Goal: Task Accomplishment & Management: Use online tool/utility

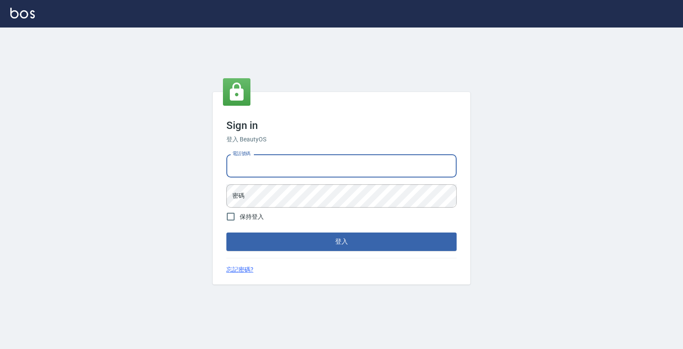
click at [283, 172] on input "電話號碼" at bounding box center [341, 165] width 230 height 23
type input "4265909"
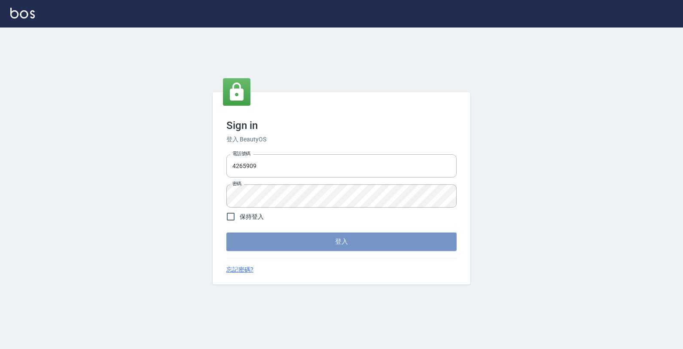
click at [276, 245] on button "登入" at bounding box center [341, 241] width 230 height 18
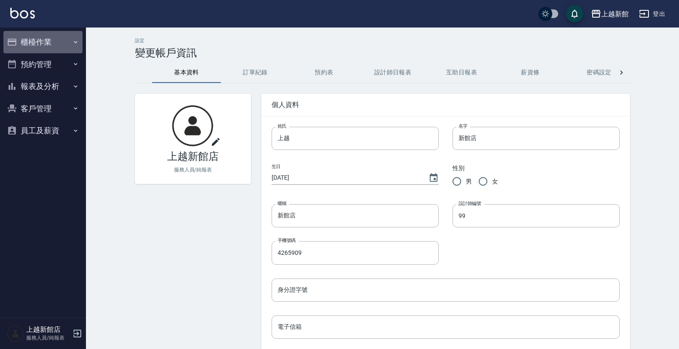
click at [67, 35] on button "櫃檯作業" at bounding box center [42, 42] width 79 height 22
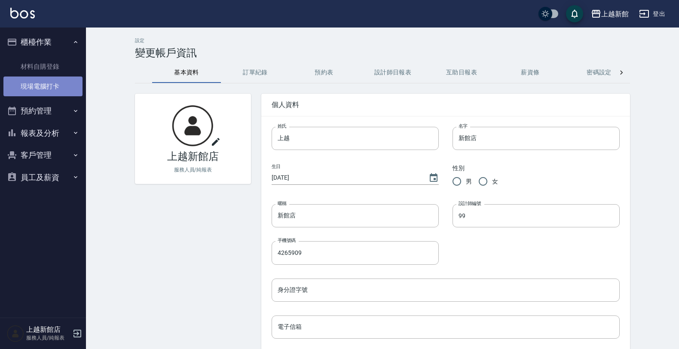
click at [57, 80] on link "現場電腦打卡" at bounding box center [42, 86] width 79 height 20
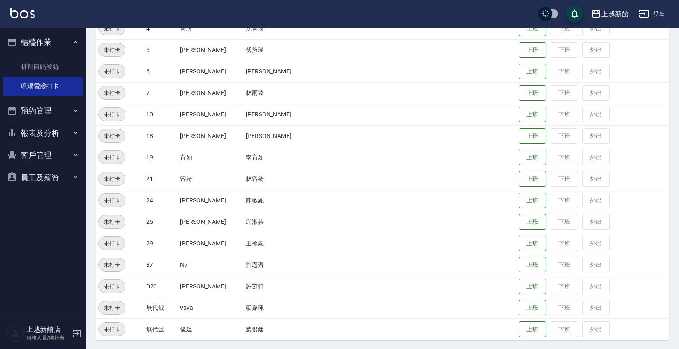
scroll to position [187, 0]
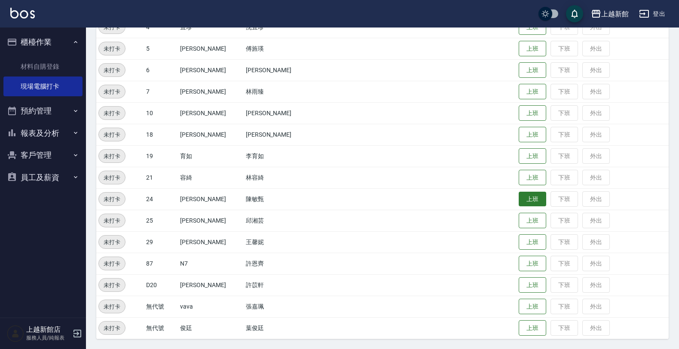
click at [528, 198] on button "上班" at bounding box center [531, 199] width 27 height 15
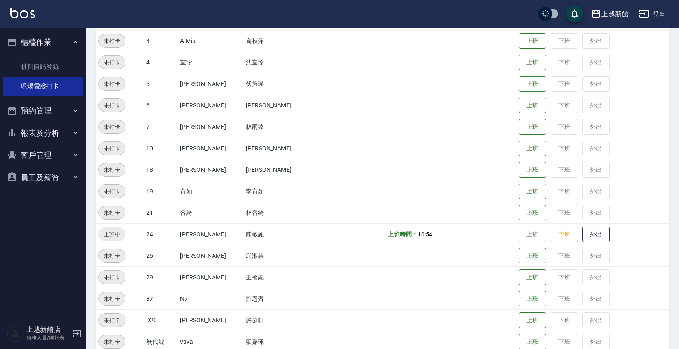
scroll to position [133, 0]
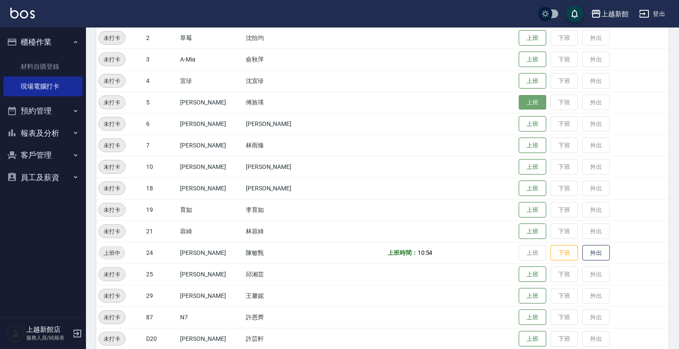
click at [518, 102] on button "上班" at bounding box center [531, 102] width 27 height 15
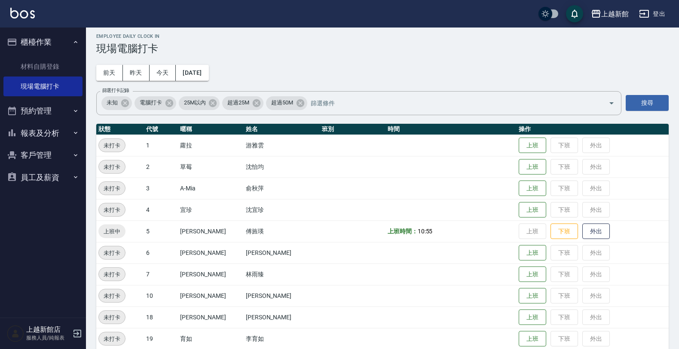
scroll to position [0, 0]
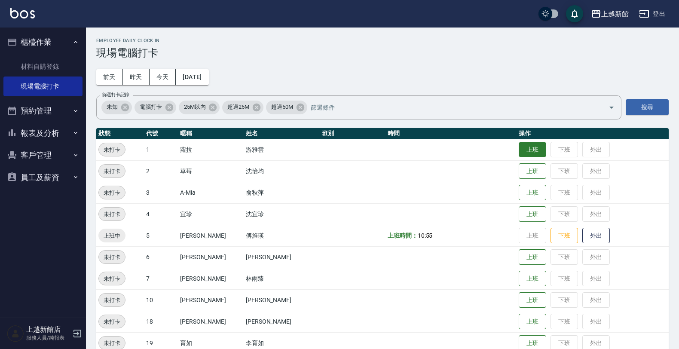
click at [518, 148] on button "上班" at bounding box center [531, 149] width 27 height 15
click at [522, 298] on button "上班" at bounding box center [531, 300] width 27 height 15
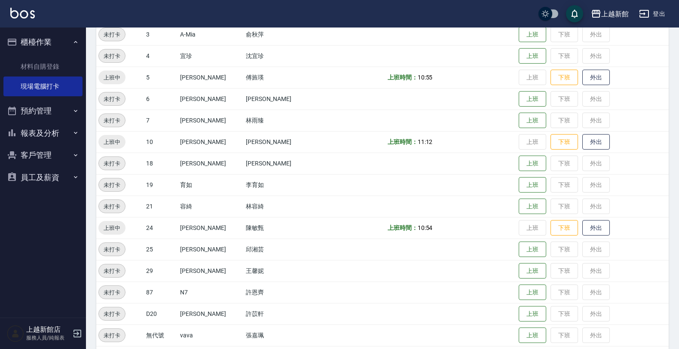
scroll to position [161, 0]
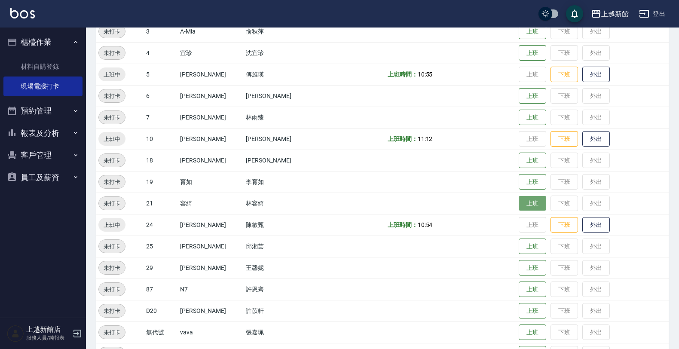
click at [520, 201] on button "上班" at bounding box center [531, 203] width 27 height 15
click at [518, 117] on button "上班" at bounding box center [531, 117] width 27 height 15
